Goal: Task Accomplishment & Management: Use online tool/utility

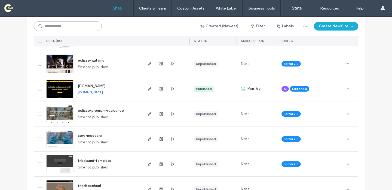
click at [74, 28] on input at bounding box center [68, 26] width 68 height 10
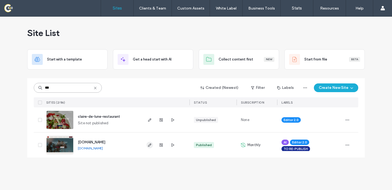
type input "***"
click at [150, 145] on icon "button" at bounding box center [150, 145] width 4 height 4
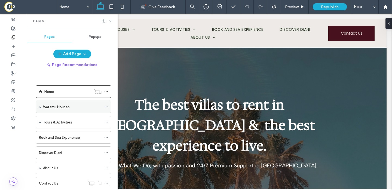
click at [39, 108] on span at bounding box center [40, 106] width 3 height 3
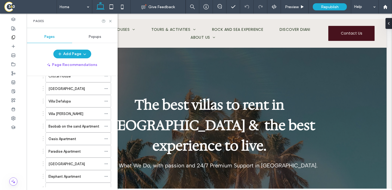
scroll to position [209, 0]
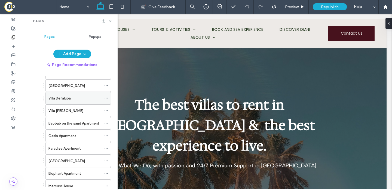
click at [107, 97] on icon at bounding box center [106, 98] width 4 height 4
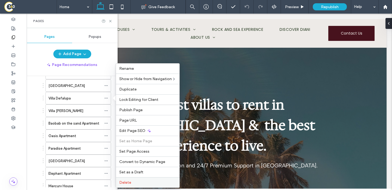
click at [130, 182] on span "Delete" at bounding box center [125, 182] width 12 height 5
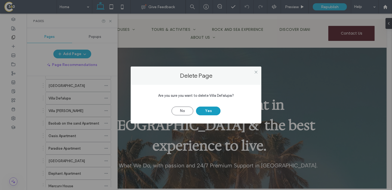
click at [206, 111] on button "Yes" at bounding box center [208, 110] width 25 height 9
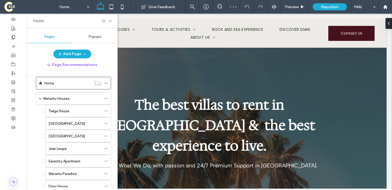
scroll to position [0, 0]
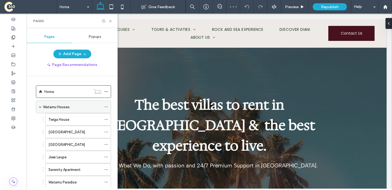
click at [61, 104] on label "Watamu Houses" at bounding box center [56, 107] width 27 height 10
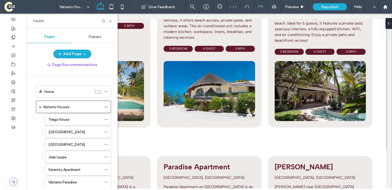
scroll to position [539, 0]
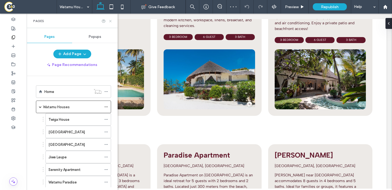
click at [109, 20] on icon at bounding box center [110, 21] width 4 height 4
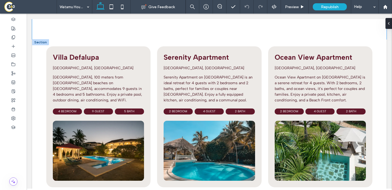
scroll to position [985, 0]
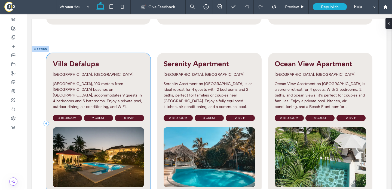
click at [123, 53] on div "Villa Defalupa Jacaranda road, Watamu Villa Defalupa, 100 meters from Watamu be…" at bounding box center [98, 123] width 104 height 141
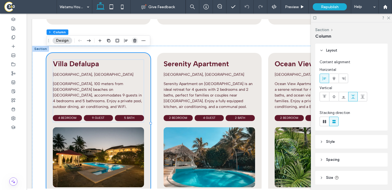
click at [133, 41] on use "button" at bounding box center [134, 41] width 3 height 4
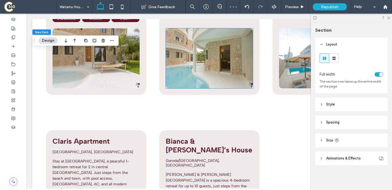
scroll to position [1836, 0]
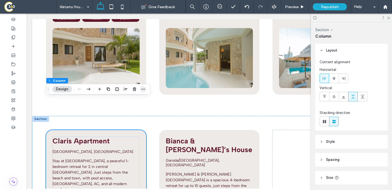
click at [141, 88] on span "button" at bounding box center [143, 89] width 7 height 7
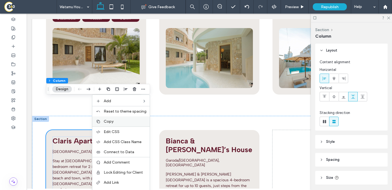
click at [113, 122] on span "Copy" at bounding box center [109, 121] width 10 height 5
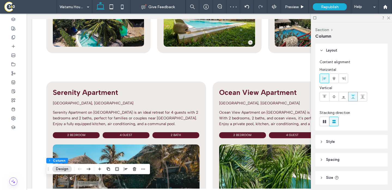
scroll to position [1022, 0]
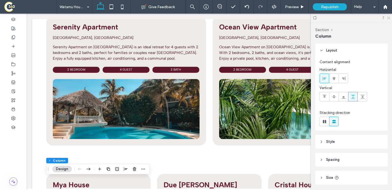
click at [389, 16] on icon at bounding box center [389, 18] width 4 height 4
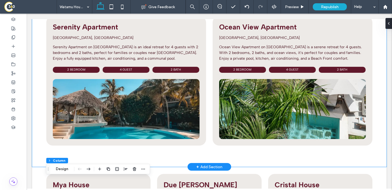
click at [376, 51] on div "Serenity Apartment Fortamu road, Watamu Serenity Apartment on Fortamu Road is a…" at bounding box center [209, 88] width 355 height 158
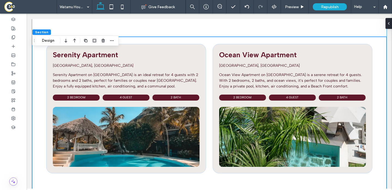
scroll to position [1006, 0]
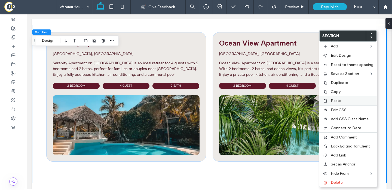
click at [345, 102] on label "Paste" at bounding box center [352, 100] width 43 height 5
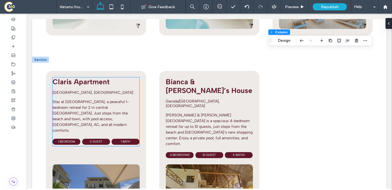
scroll to position [1895, 0]
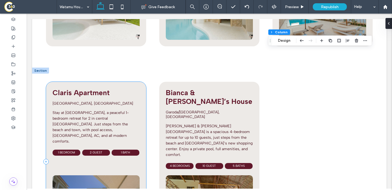
click at [130, 82] on div "Claris Apartment Peponi road, Watamu Stay at Claris Apartment, a peaceful 1-bed…" at bounding box center [96, 162] width 100 height 160
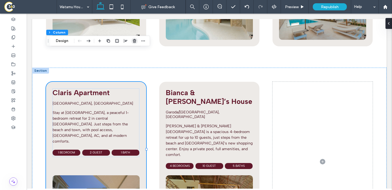
click at [133, 41] on icon "button" at bounding box center [134, 41] width 4 height 4
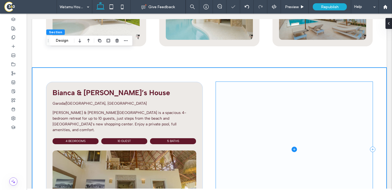
click at [240, 82] on span at bounding box center [294, 149] width 157 height 135
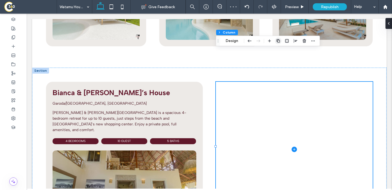
click at [278, 41] on icon "button" at bounding box center [278, 41] width 4 height 4
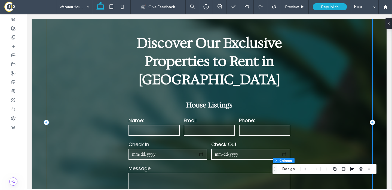
scroll to position [60, 0]
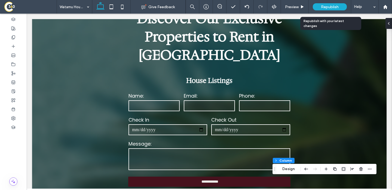
click at [337, 8] on span "Republish" at bounding box center [330, 7] width 18 height 5
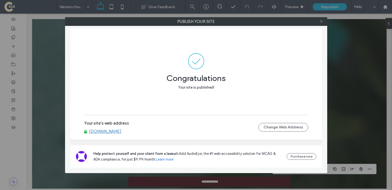
click at [321, 22] on use at bounding box center [321, 21] width 3 height 3
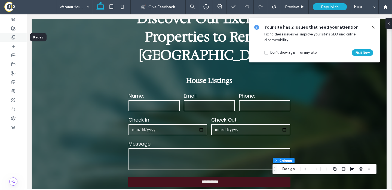
click at [11, 37] on icon at bounding box center [13, 37] width 4 height 4
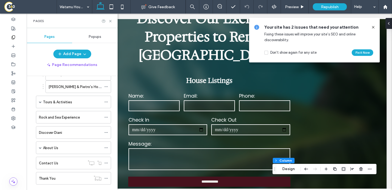
scroll to position [382, 0]
